Goal: Transaction & Acquisition: Purchase product/service

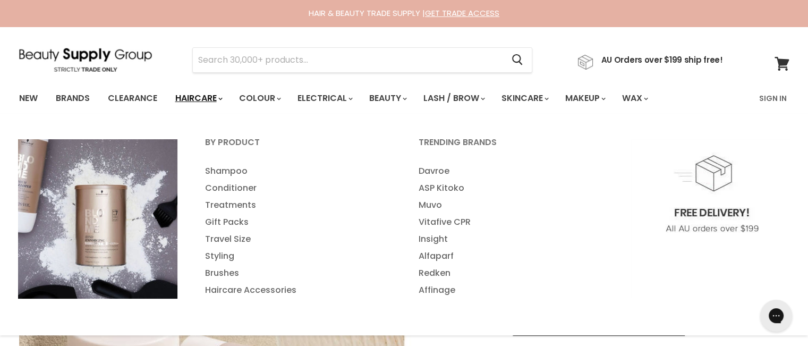
click at [204, 100] on link "Haircare" at bounding box center [198, 98] width 62 height 22
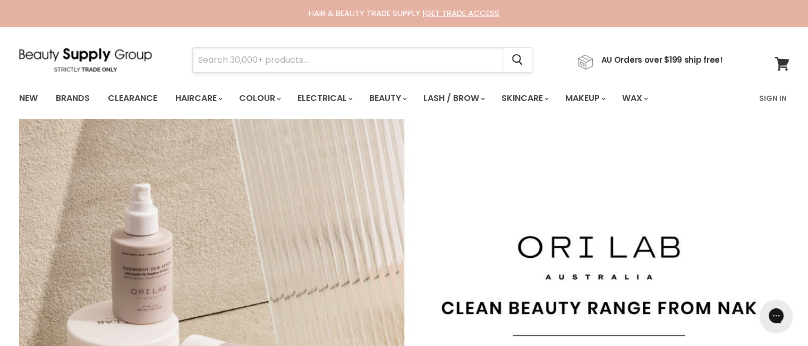
click at [289, 64] on input "Search" at bounding box center [348, 60] width 311 height 24
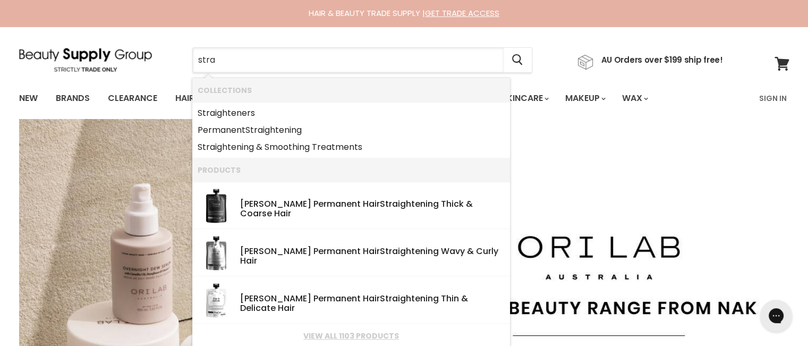
type input "strai"
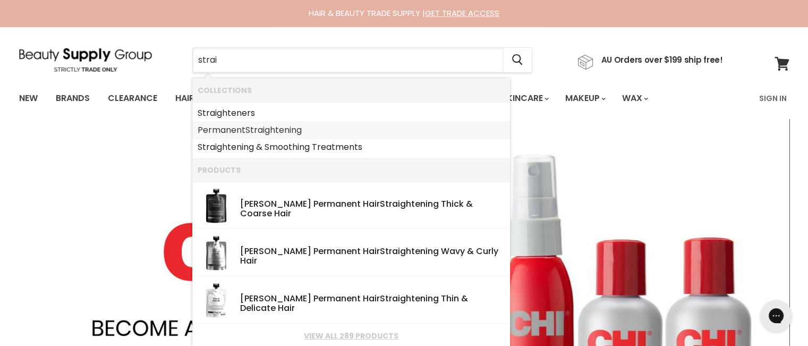
click at [308, 130] on link "Permanent Strai ghtening" at bounding box center [351, 130] width 307 height 17
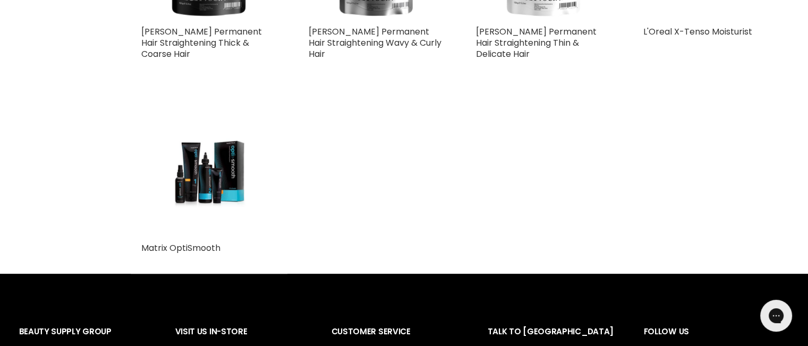
scroll to position [425, 0]
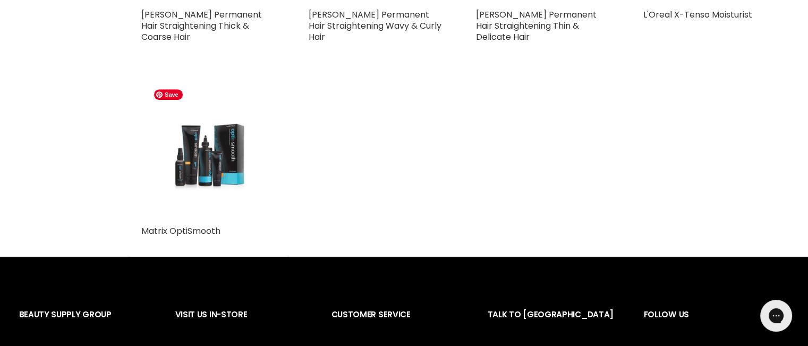
click at [204, 150] on img "Main content" at bounding box center [209, 151] width 120 height 135
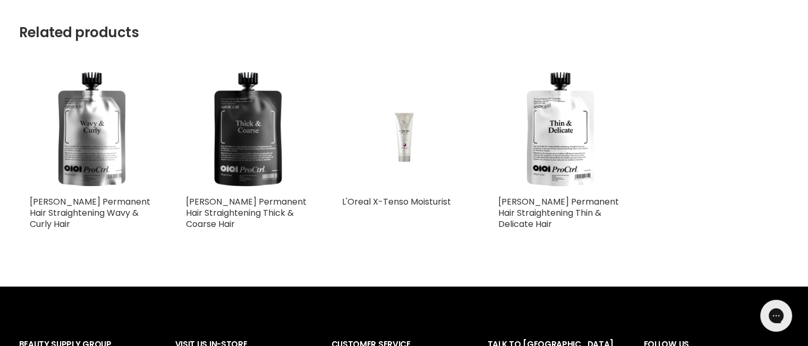
scroll to position [637, 0]
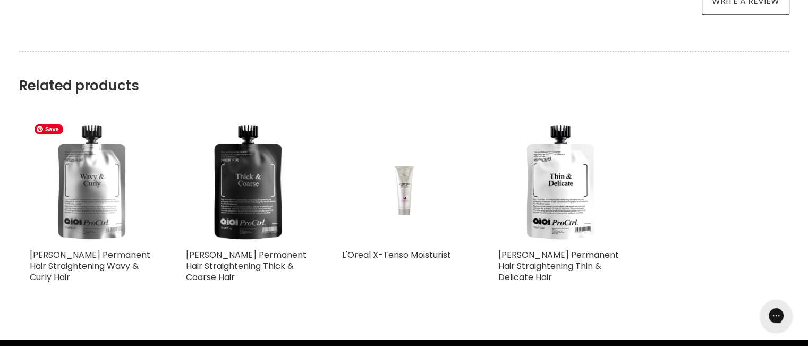
click at [97, 199] on img "Main content" at bounding box center [92, 181] width 124 height 124
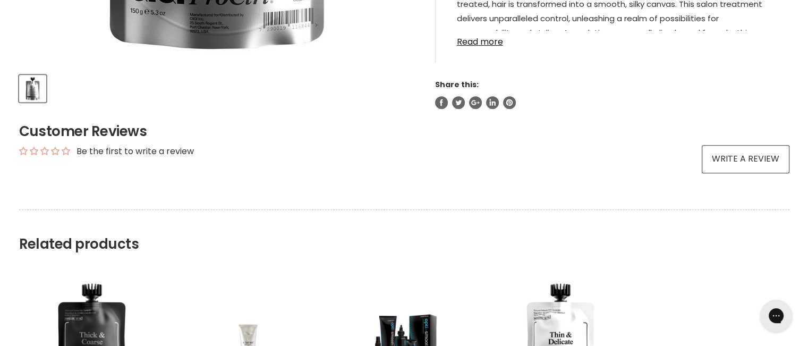
scroll to position [319, 0]
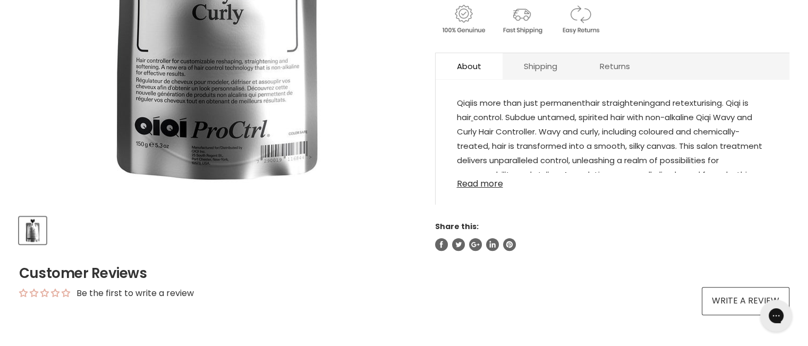
click at [469, 185] on link "Read more" at bounding box center [612, 181] width 311 height 16
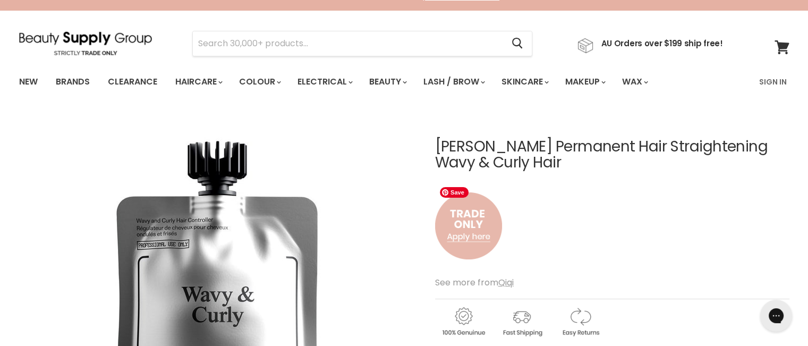
scroll to position [0, 0]
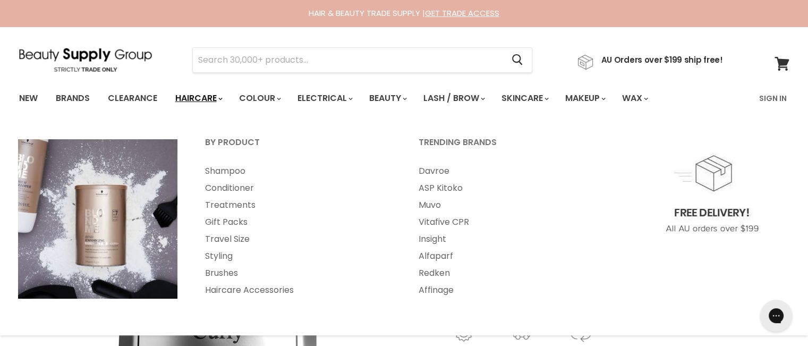
click at [216, 104] on link "Haircare" at bounding box center [198, 98] width 62 height 22
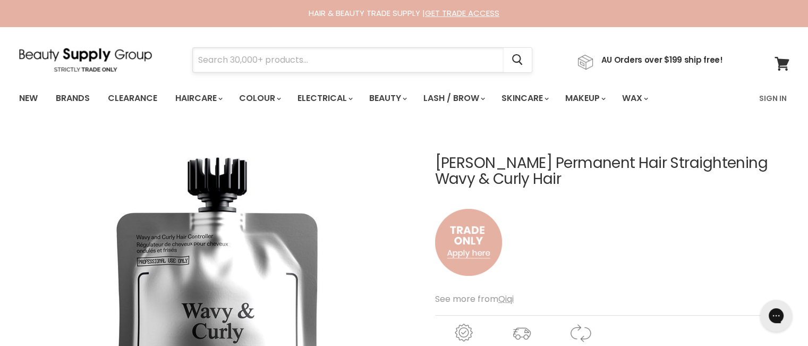
click at [250, 60] on input "Search" at bounding box center [348, 60] width 311 height 24
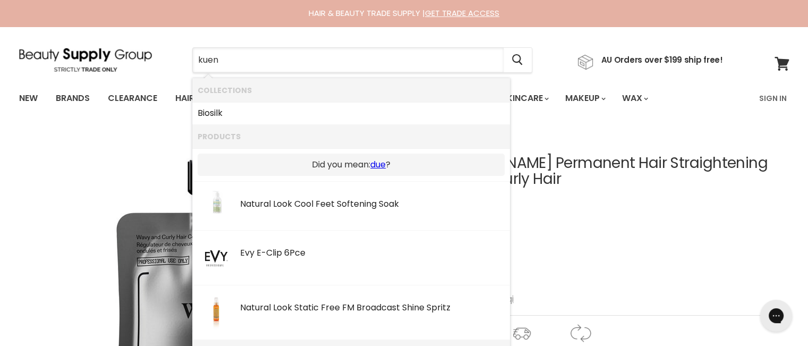
type input "kuene"
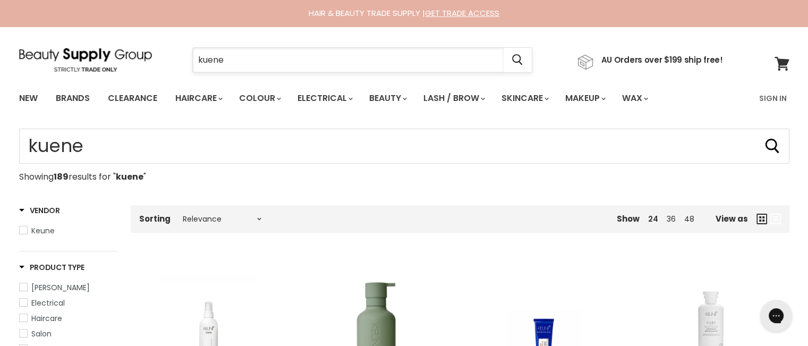
click at [244, 59] on input "kuene" at bounding box center [348, 60] width 311 height 24
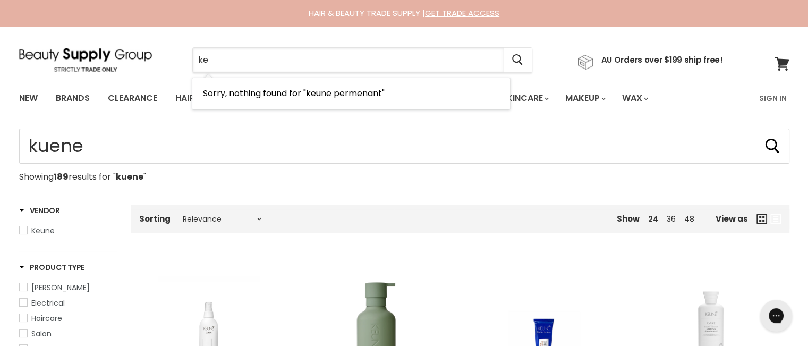
type input "k"
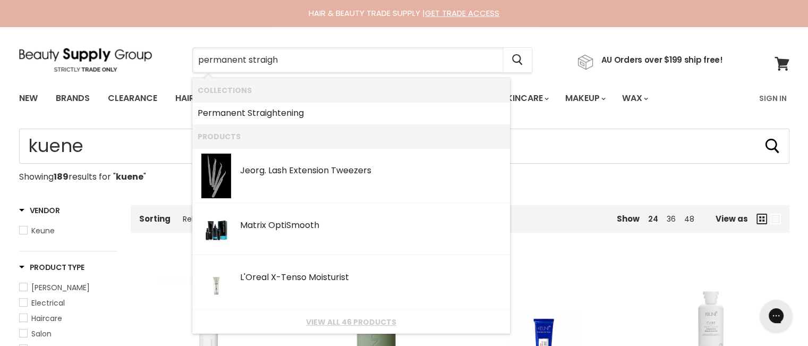
type input "permanent straight"
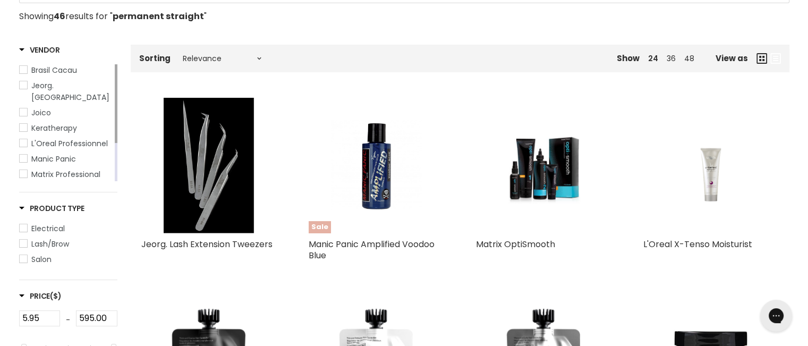
scroll to position [159, 0]
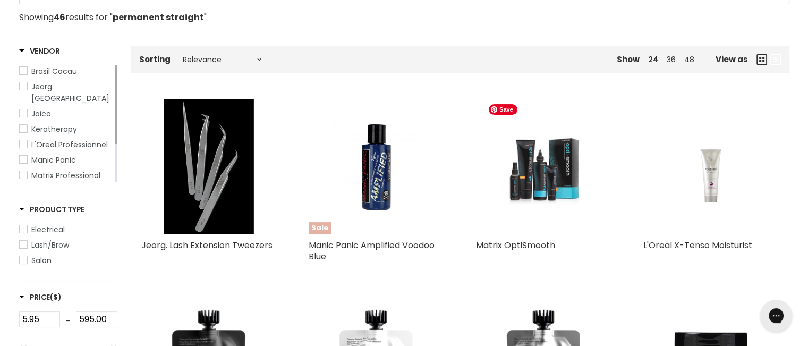
click at [532, 176] on img "Main content" at bounding box center [543, 166] width 120 height 135
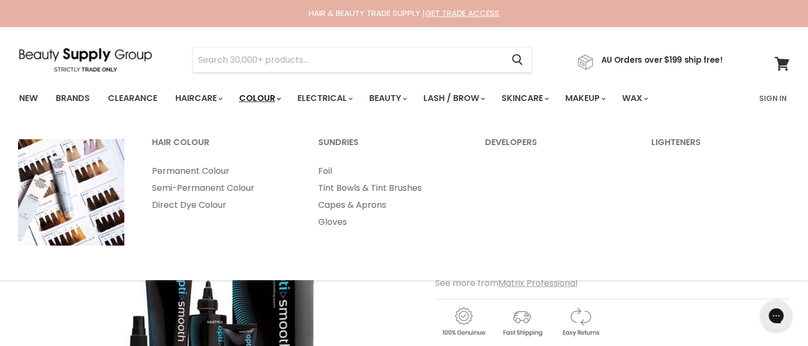
click at [262, 104] on link "Colour" at bounding box center [259, 98] width 56 height 22
